Goal: Navigation & Orientation: Find specific page/section

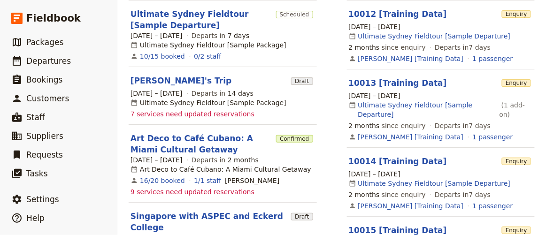
scroll to position [256, 0]
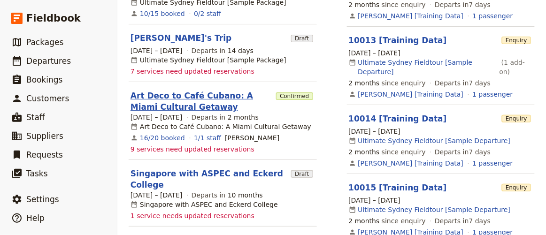
click at [180, 98] on link "Art Deco to Café Cubano: A Miami Cultural Getaway" at bounding box center [202, 101] width 142 height 23
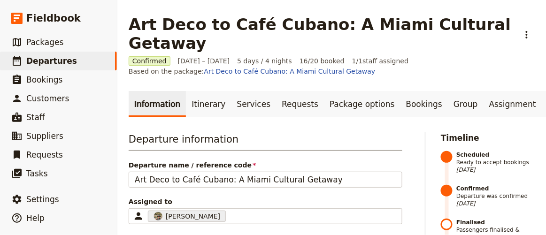
scroll to position [42, 0]
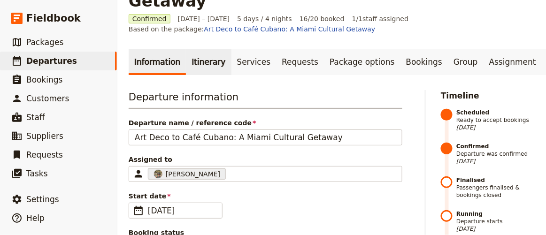
click at [199, 49] on link "Itinerary" at bounding box center [208, 62] width 45 height 26
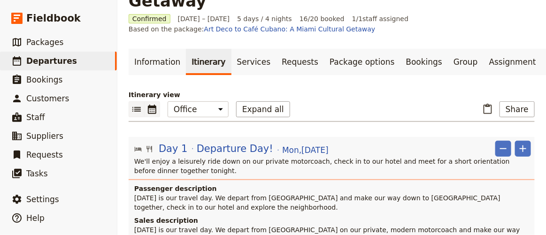
click at [153, 105] on icon "Calendar view" at bounding box center [152, 109] width 8 height 9
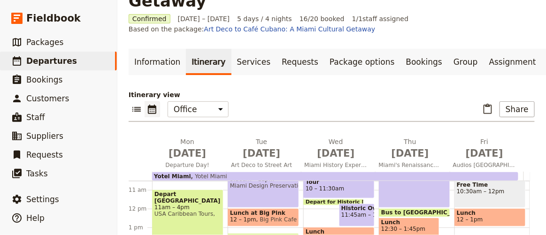
scroll to position [222, 0]
